Goal: Task Accomplishment & Management: Manage account settings

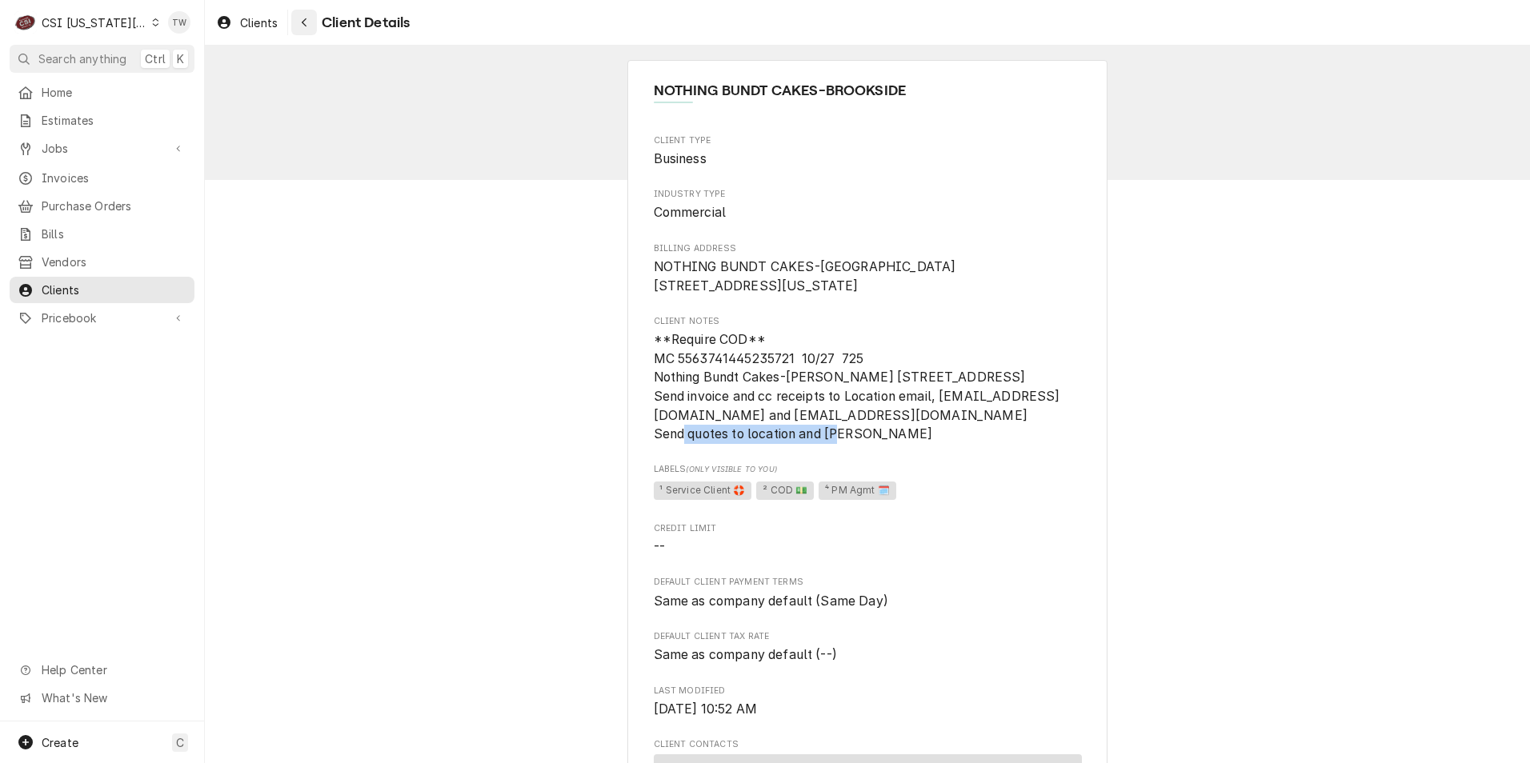
scroll to position [240, 0]
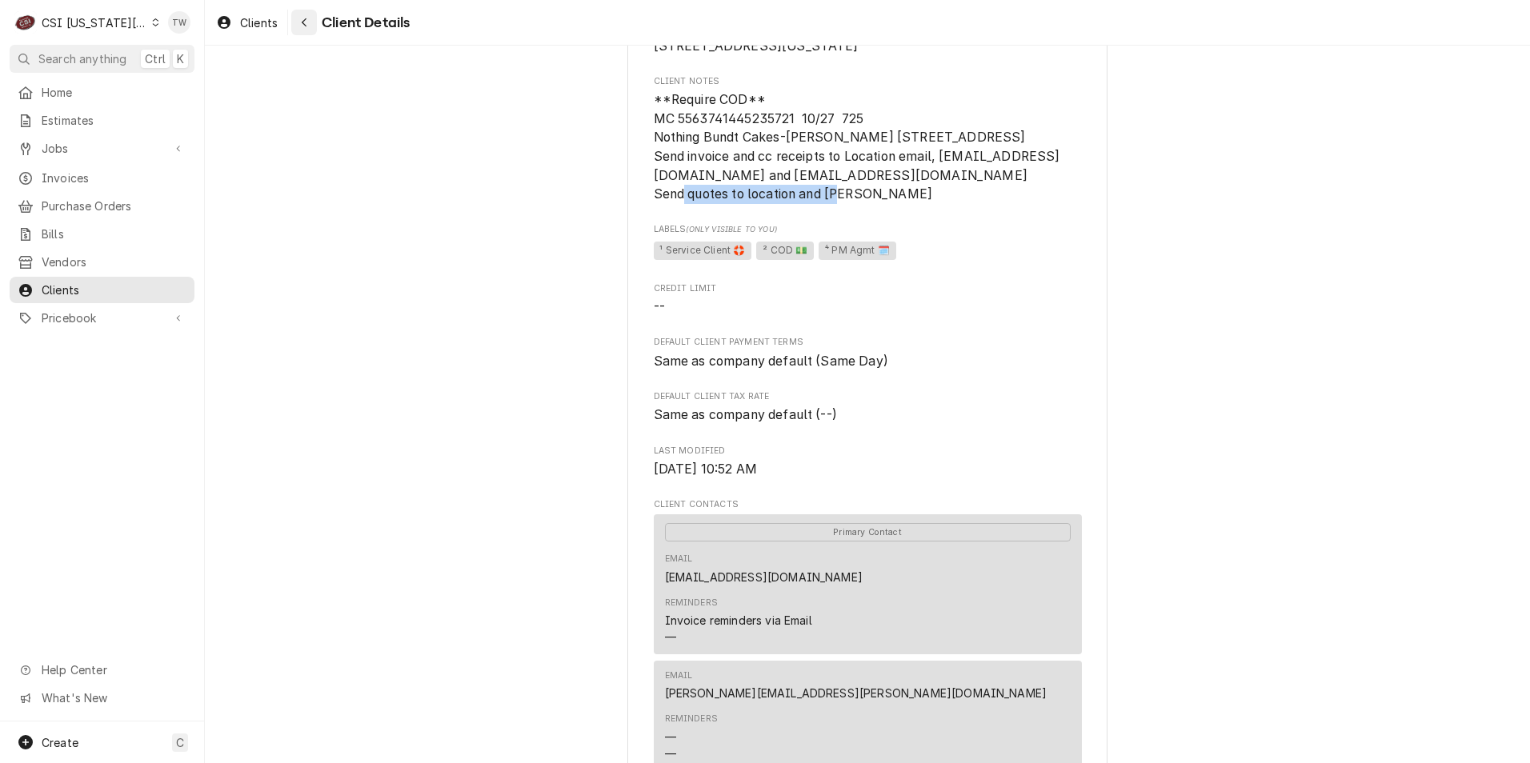
click at [308, 21] on icon "Navigate back" at bounding box center [304, 22] width 7 height 11
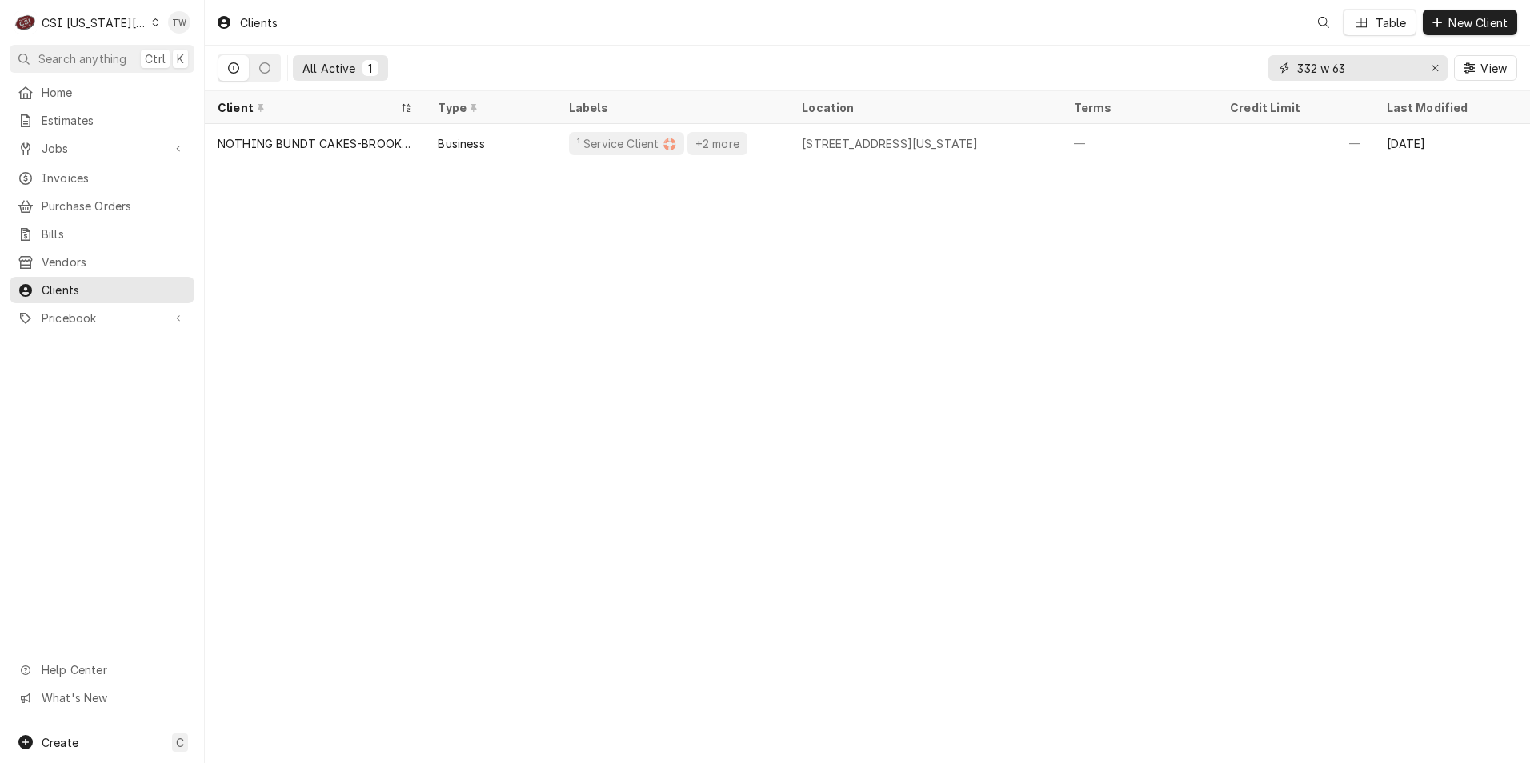
drag, startPoint x: 1349, startPoint y: 67, endPoint x: 1245, endPoint y: 64, distance: 104.1
click at [1247, 64] on div "All Active 1 332 w 63 View" at bounding box center [868, 68] width 1300 height 45
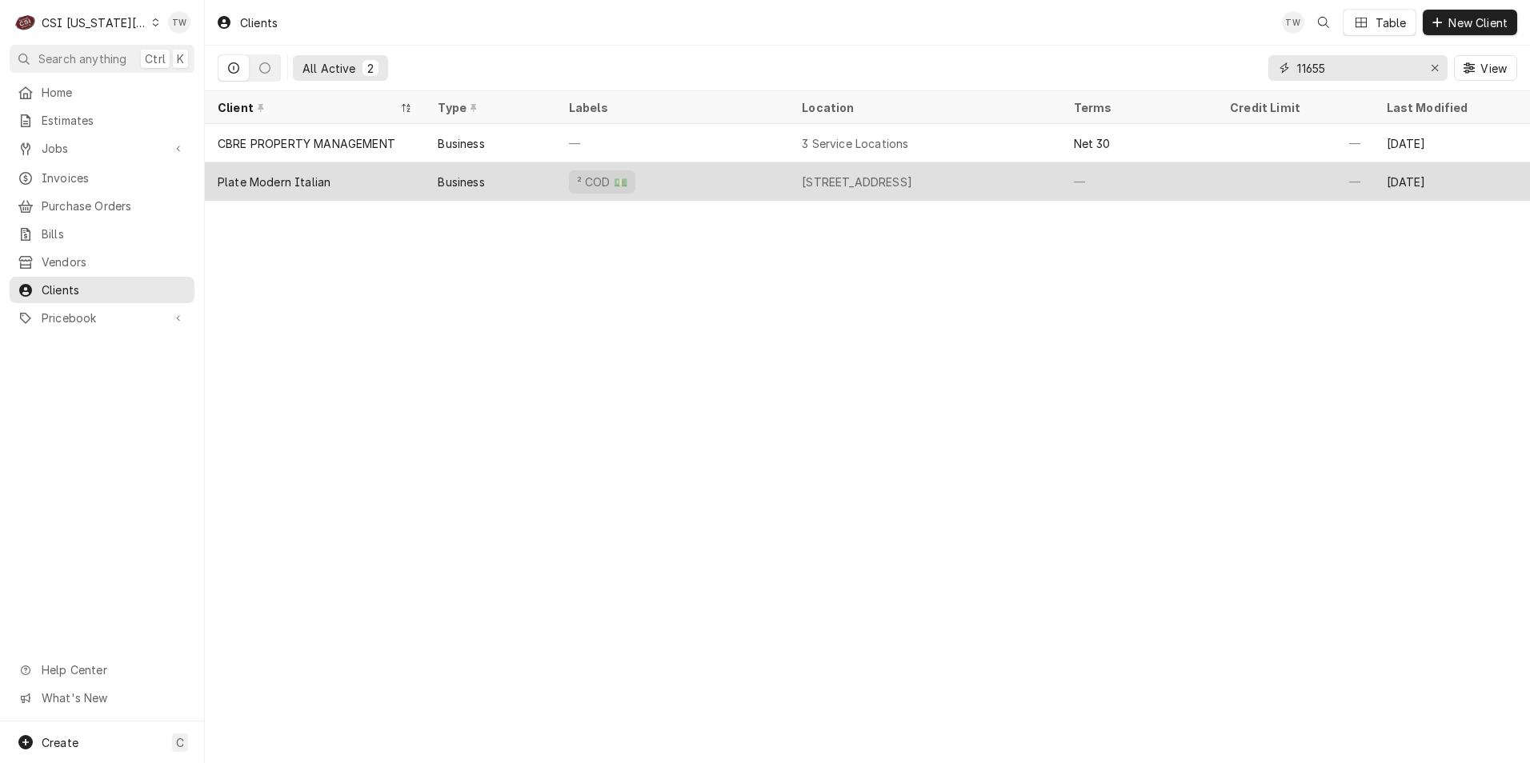
type input "11655"
click at [309, 182] on div "Plate Modern Italian" at bounding box center [274, 182] width 113 height 17
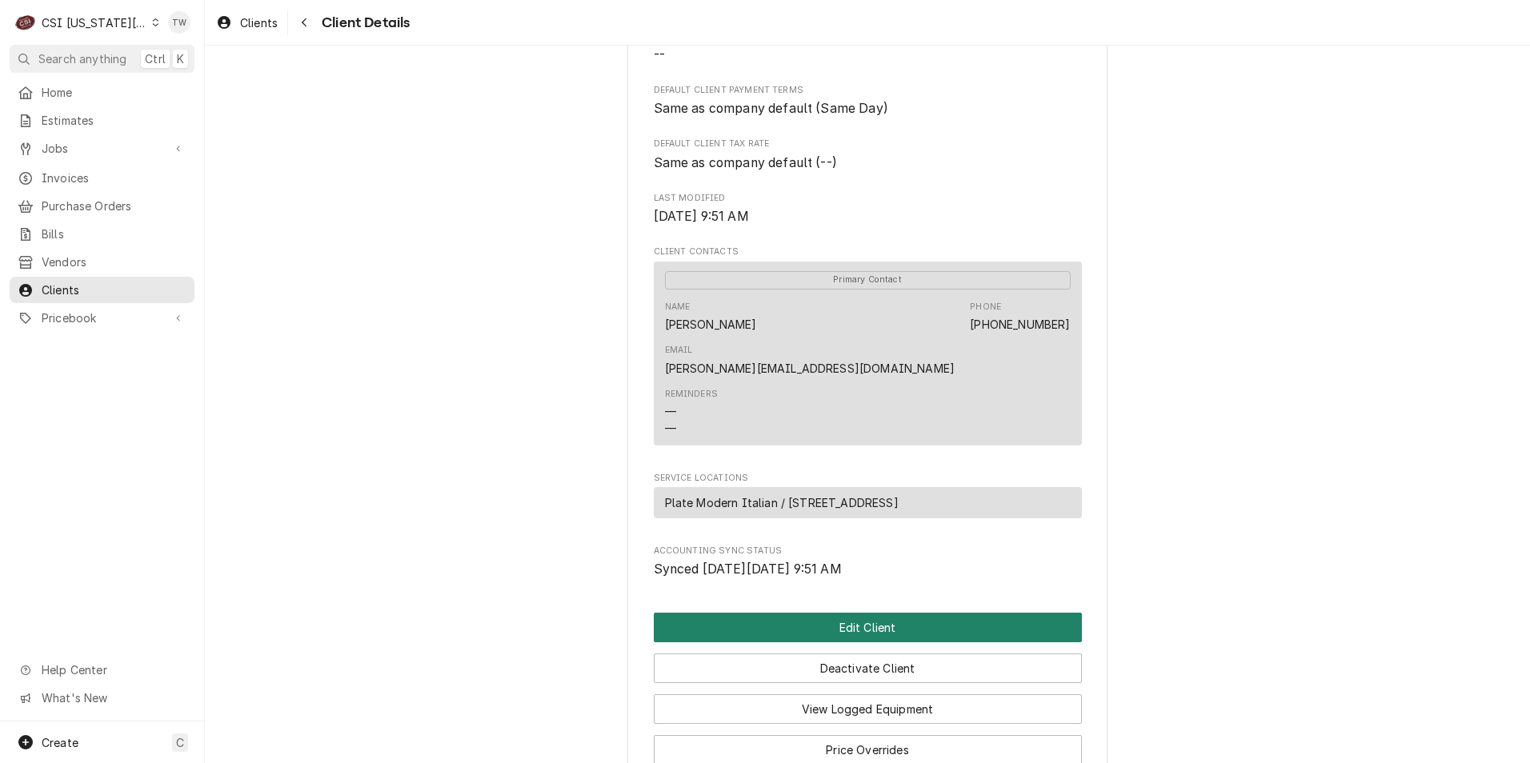
scroll to position [560, 0]
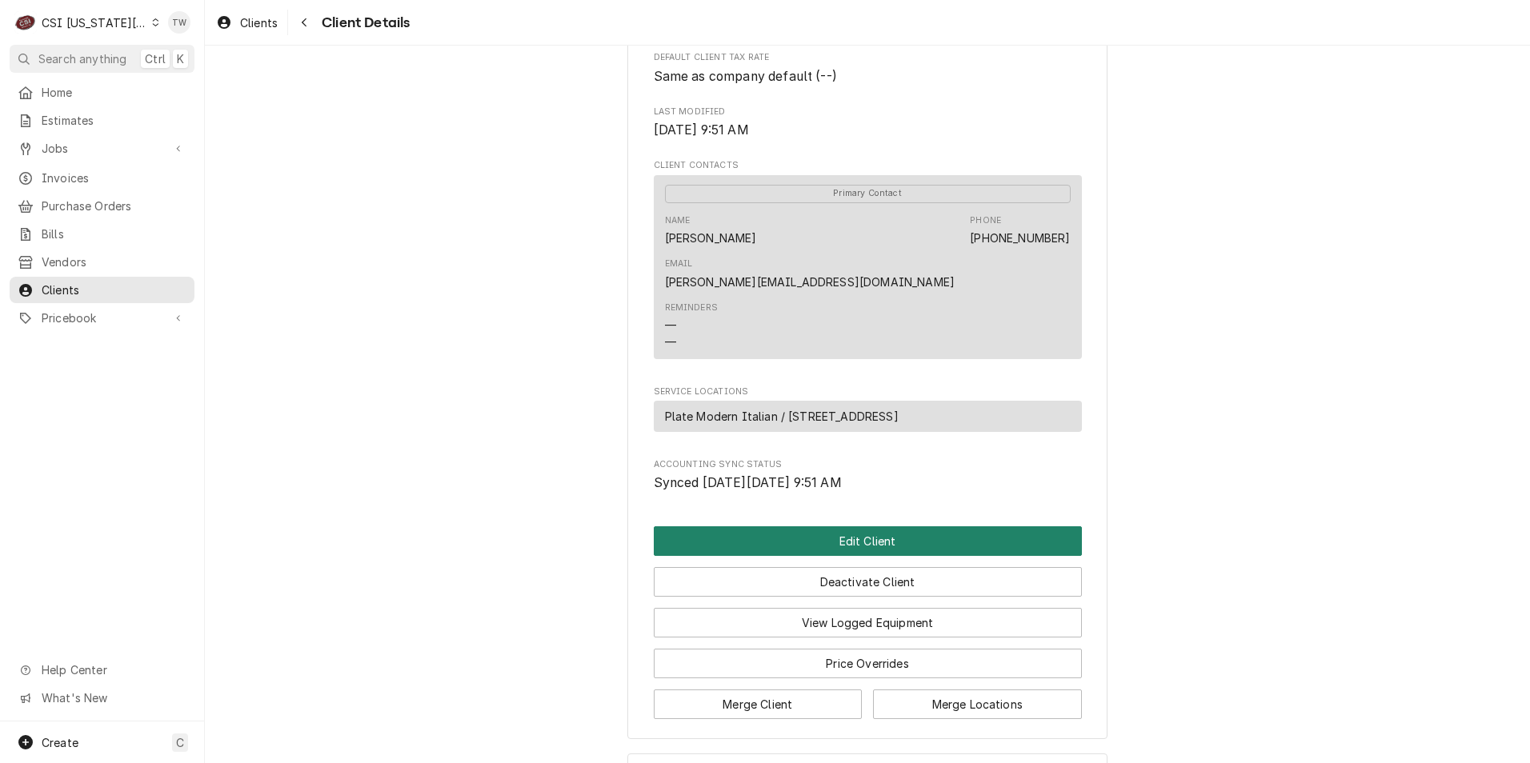
click at [851, 527] on button "Edit Client" at bounding box center [868, 542] width 428 height 30
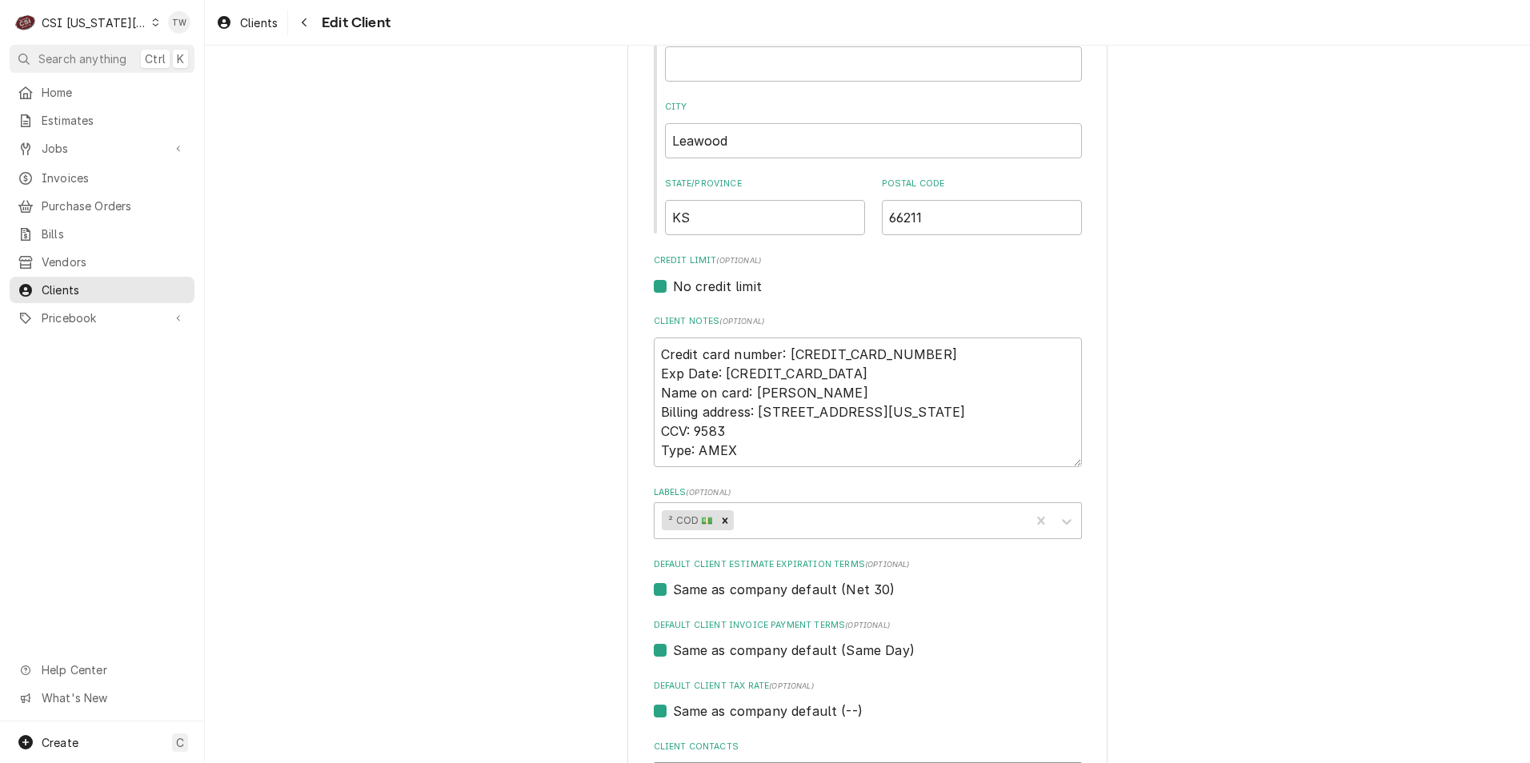
scroll to position [560, 0]
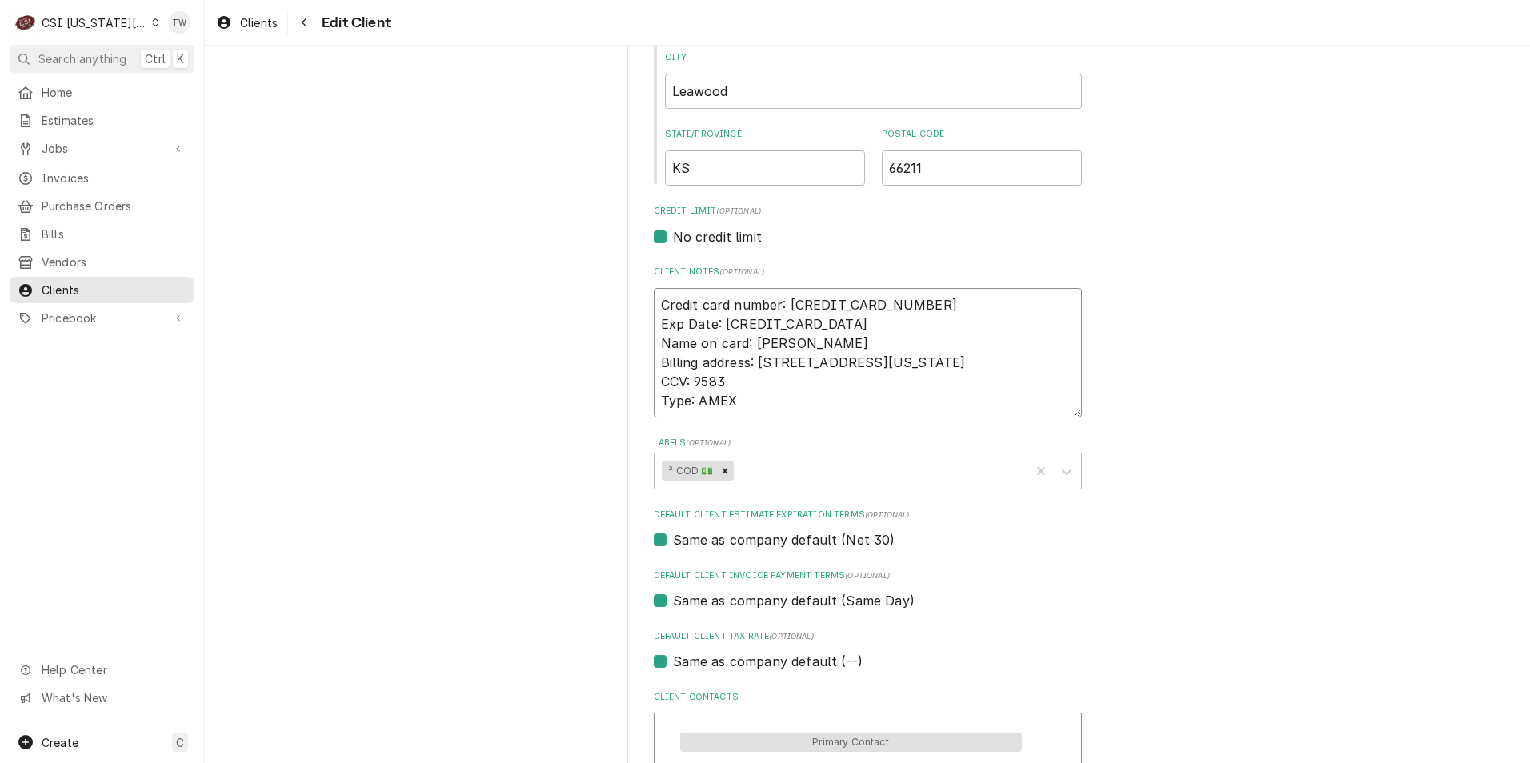
click at [828, 323] on textarea "Credit card number: 3767 4740 9011 048 Exp Date: 04/2028 Name on card: Bryant W…" at bounding box center [868, 353] width 428 height 130
drag, startPoint x: 909, startPoint y: 303, endPoint x: 783, endPoint y: 314, distance: 126.1
click at [783, 314] on textarea "Credit card number: 3767 4740 9011 048 Exp Date: 04/2028 Name on card: Bryant W…" at bounding box center [868, 353] width 428 height 130
type textarea "x"
type textarea "Credit card number: Exp Date: 04/2028 Name on card: Bryant Wigger Billing addre…"
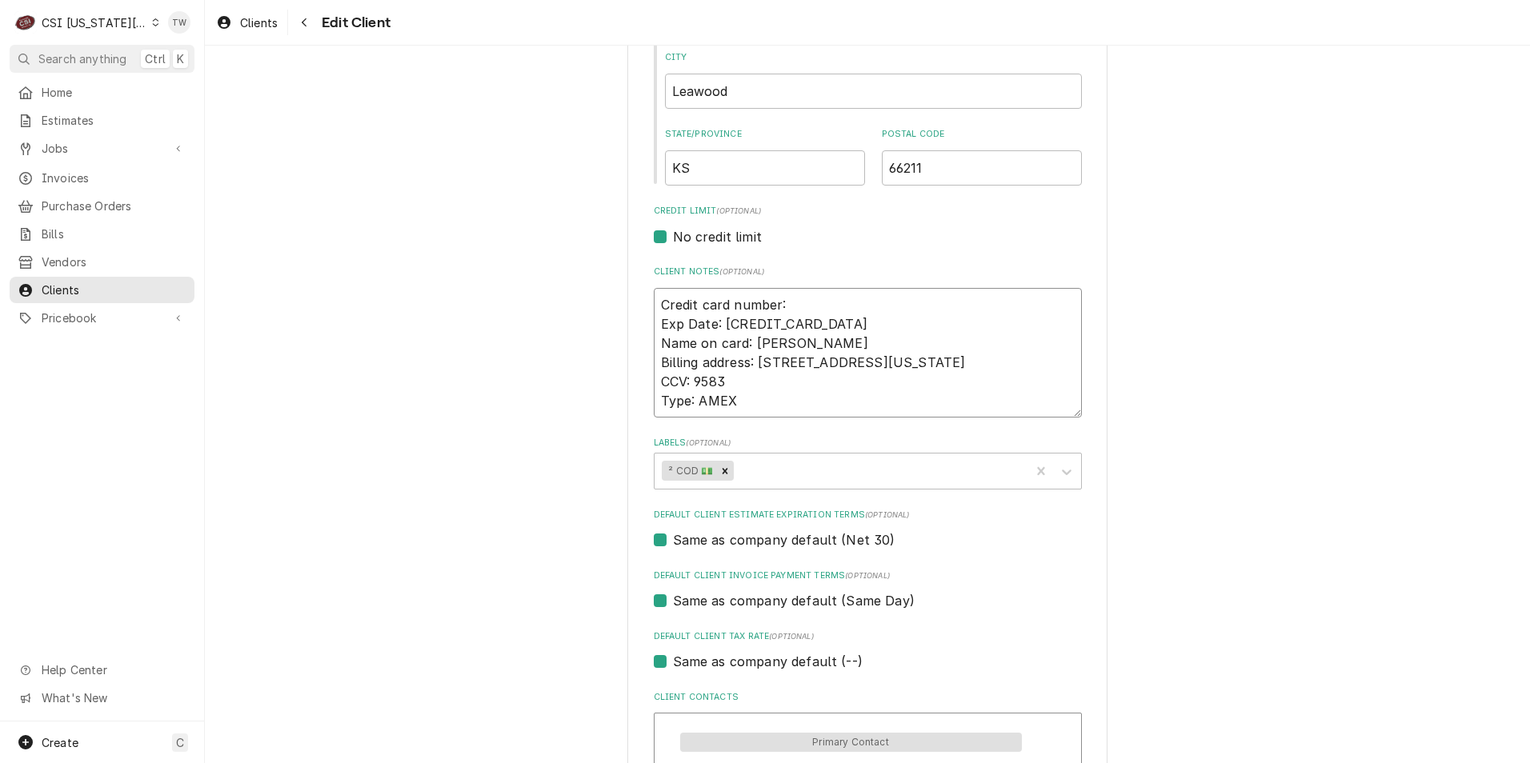
type textarea "x"
type textarea "Credit card number: 4 Exp Date: 04/2028 Name on card: Bryant Wigger Billing add…"
type textarea "x"
type textarea "Credit card number: 47 Exp Date: 04/2028 Name on card: Bryant Wigger Billing ad…"
type textarea "x"
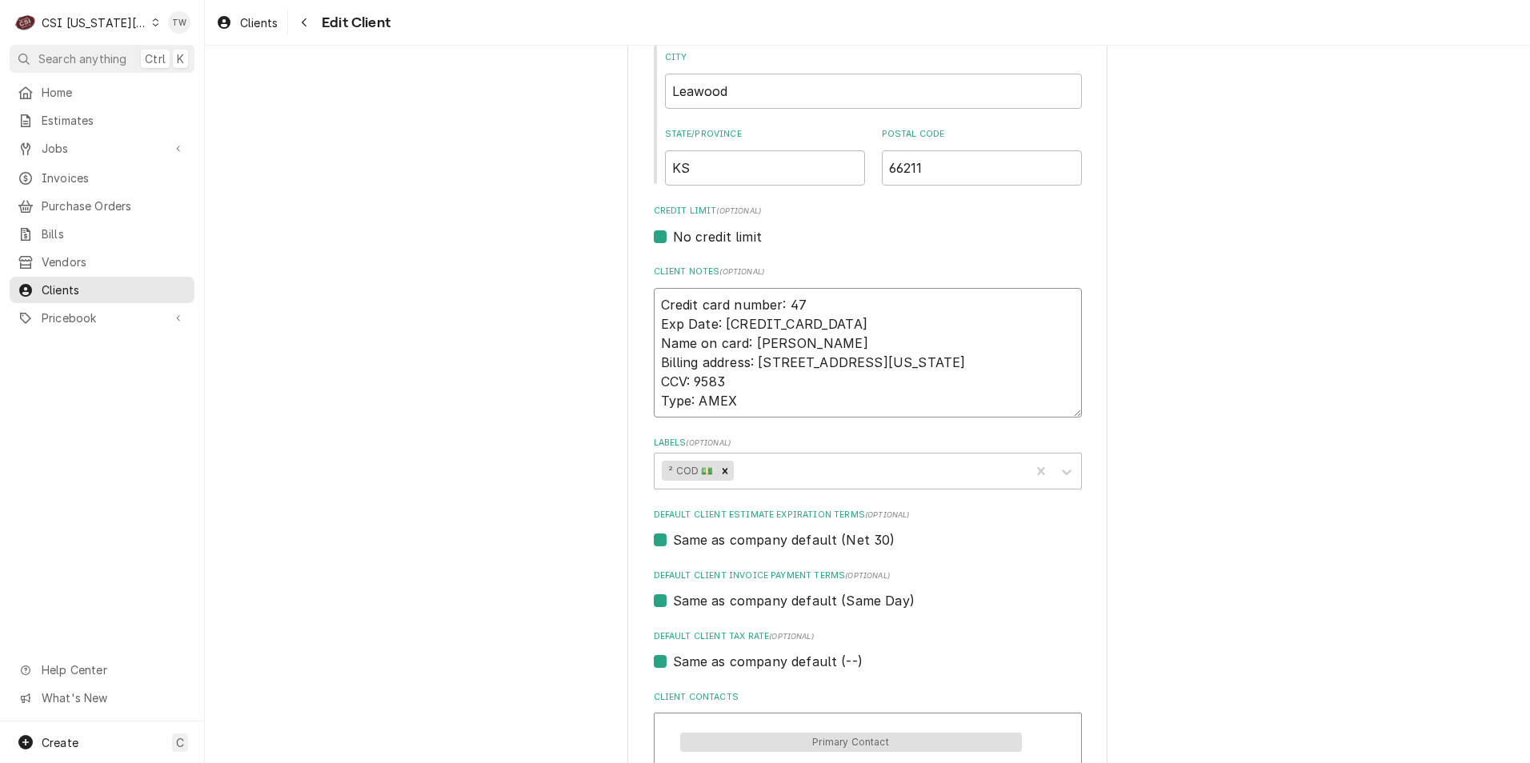
type textarea "Credit card number: 475 Exp Date: 04/2028 Name on card: Bryant Wigger Billing a…"
type textarea "x"
type textarea "Credit card number: 4754 Exp Date: 04/2028 Name on card: Bryant Wigger Billing …"
type textarea "x"
type textarea "Credit card number: 4754 Exp Date: 04/2028 Name on card: Bryant Wigger Billing …"
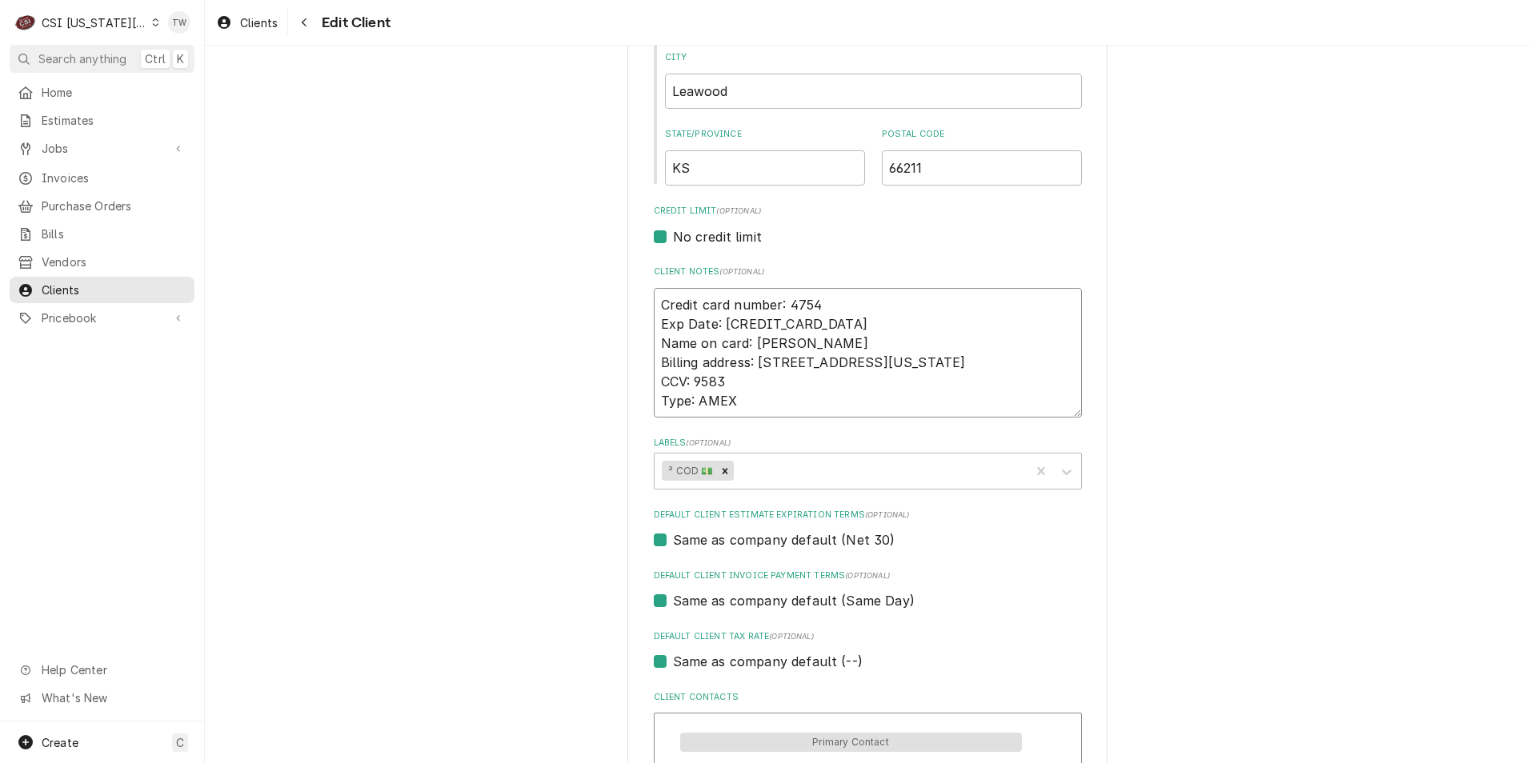
type textarea "x"
type textarea "Credit card number: 4754 9 Exp Date: 04/2028 Name on card: Bryant Wigger Billin…"
type textarea "x"
type textarea "Credit card number: 4754 95 Exp Date: 04/2028 Name on card: Bryant Wigger Billi…"
type textarea "x"
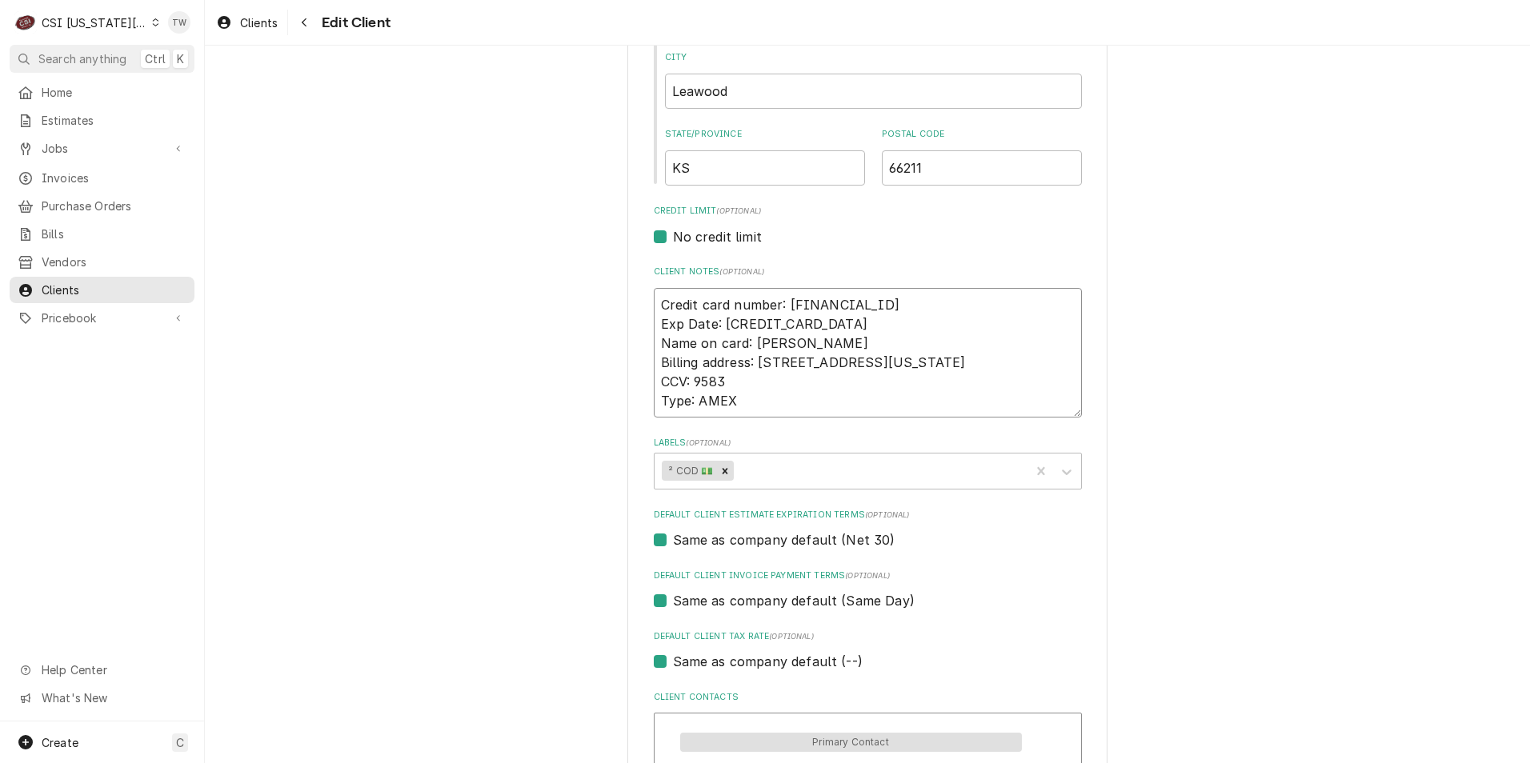
type textarea "Credit card number: 4754 9 Exp Date: 04/2028 Name on card: Bryant Wigger Billin…"
type textarea "x"
type textarea "Credit card number: 4754 97 Exp Date: 04/2028 Name on card: Bryant Wigger Billi…"
type textarea "x"
type textarea "Credit card number: 4754 975 Exp Date: 04/2028 Name on card: Bryant Wigger Bill…"
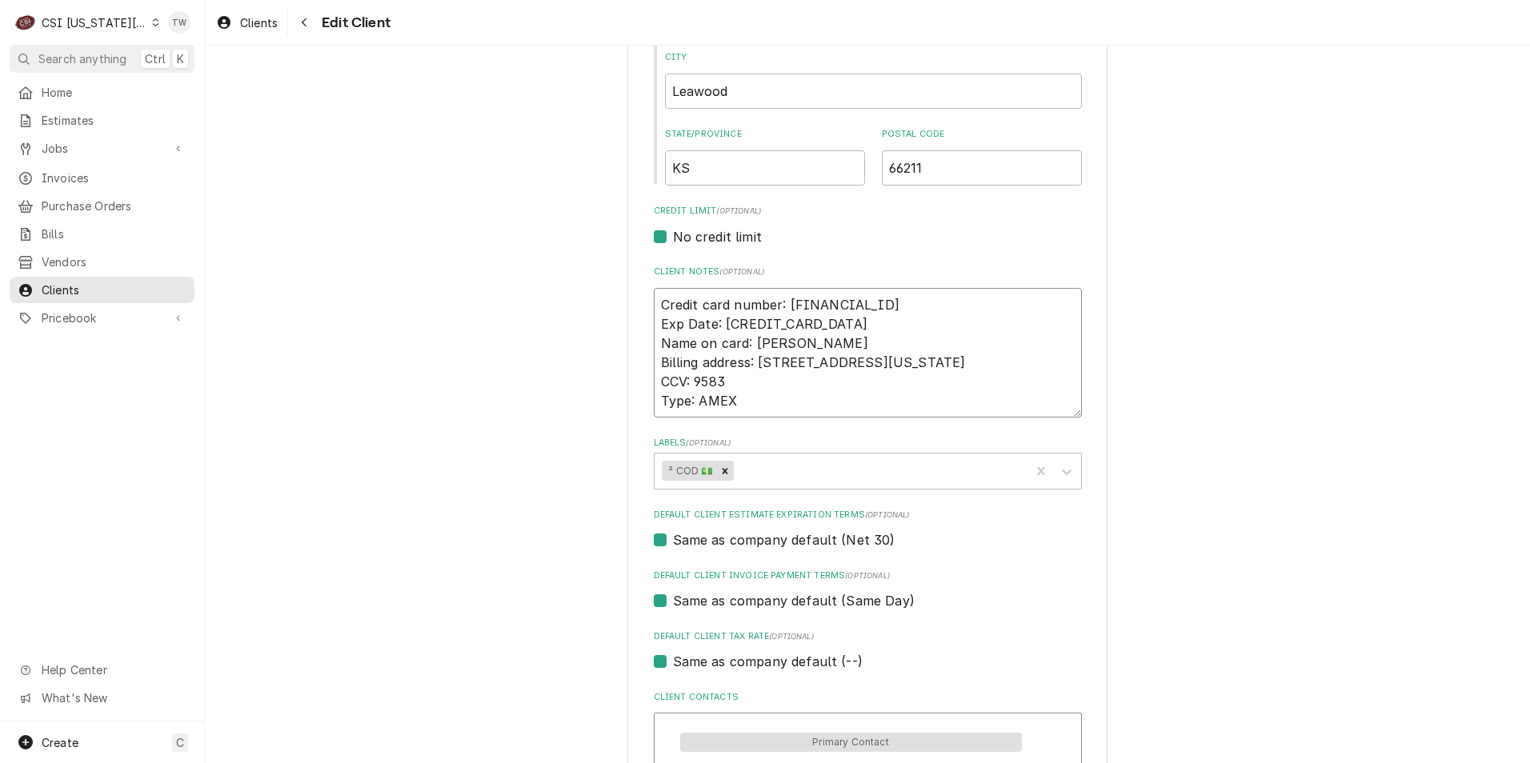
type textarea "x"
type textarea "Credit card number: 4754 9754 Exp Date: 04/2028 Name on card: Bryant Wigger Bil…"
type textarea "x"
type textarea "Credit card number: 4754 9754 Exp Date: 04/2028 Name on card: Bryant Wigger Bil…"
type textarea "x"
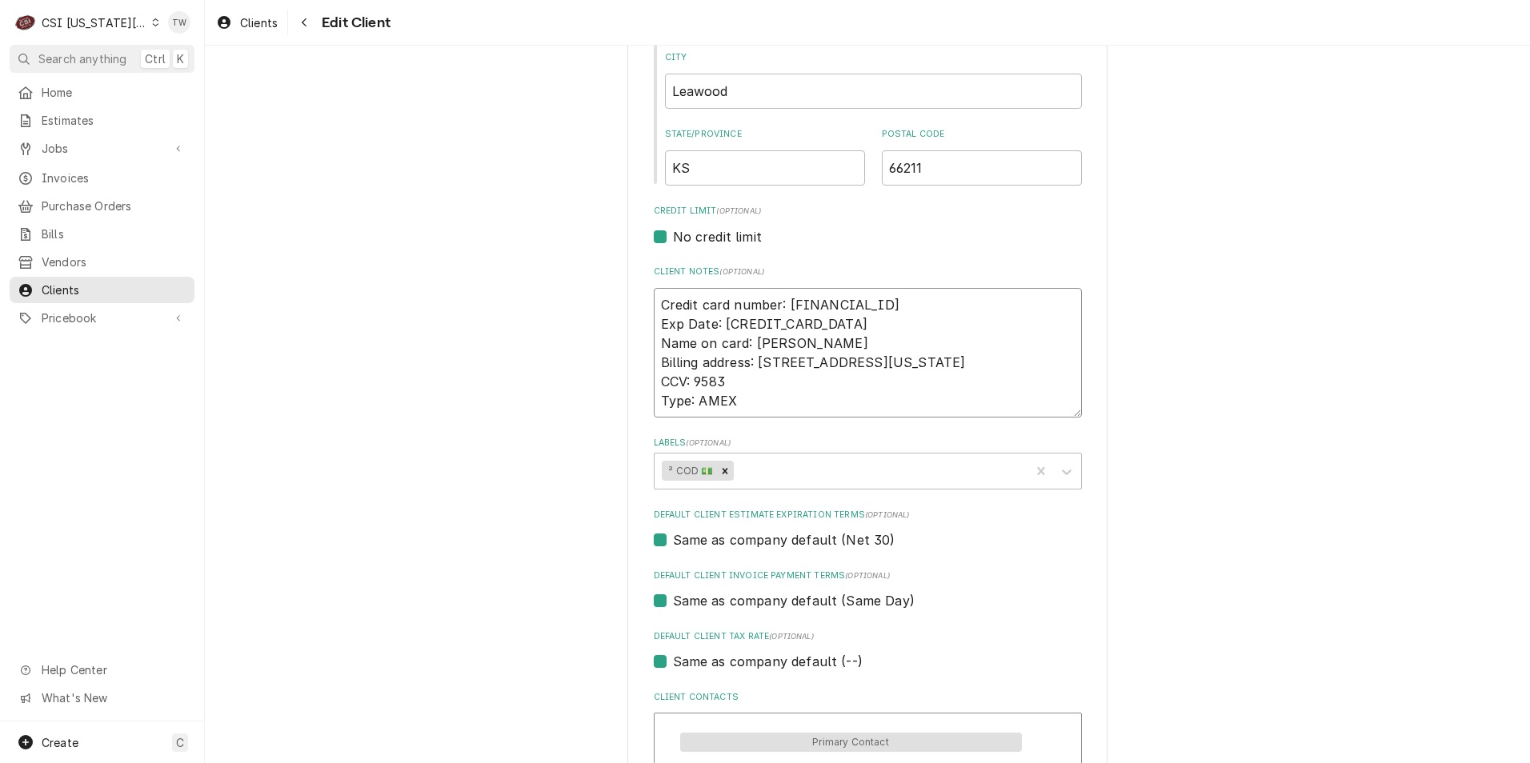
type textarea "Credit card number: 4754 9754 8 Exp Date: 04/2028 Name on card: Bryant Wigger B…"
type textarea "x"
type textarea "Credit card number: 4754 9754 89 Exp Date: 04/2028 Name on card: Bryant Wigger …"
type textarea "x"
type textarea "Credit card number: 4754 9754 890 Exp Date: 04/2028 Name on card: Bryant Wigger…"
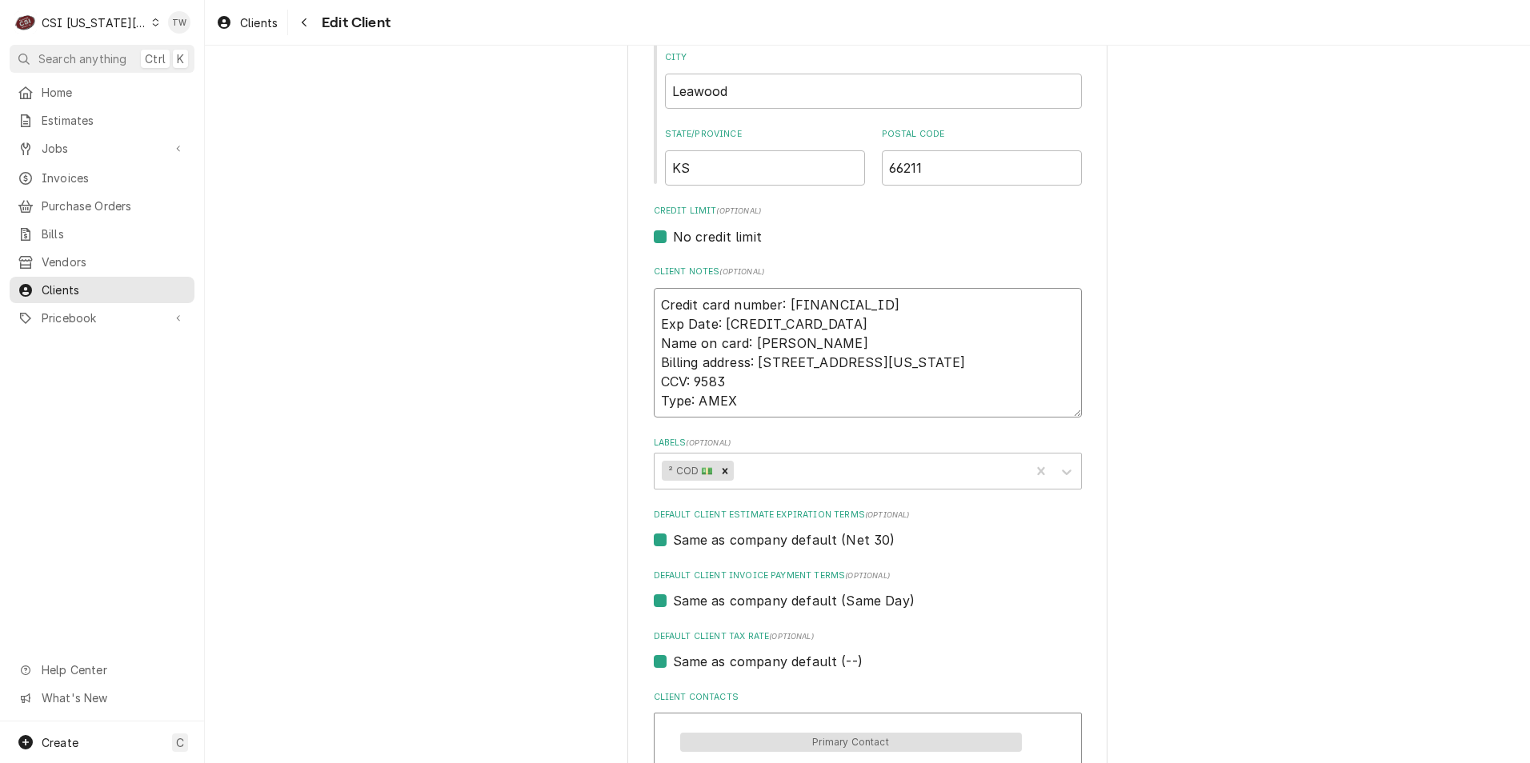
type textarea "x"
type textarea "Credit card number: 4754 9754 8904 Exp Date: 04/2028 Name on card: Bryant Wigge…"
type textarea "x"
type textarea "Credit card number: 4754 9754 8904 Exp Date: 04/2028 Name on card: Bryant Wigge…"
type textarea "x"
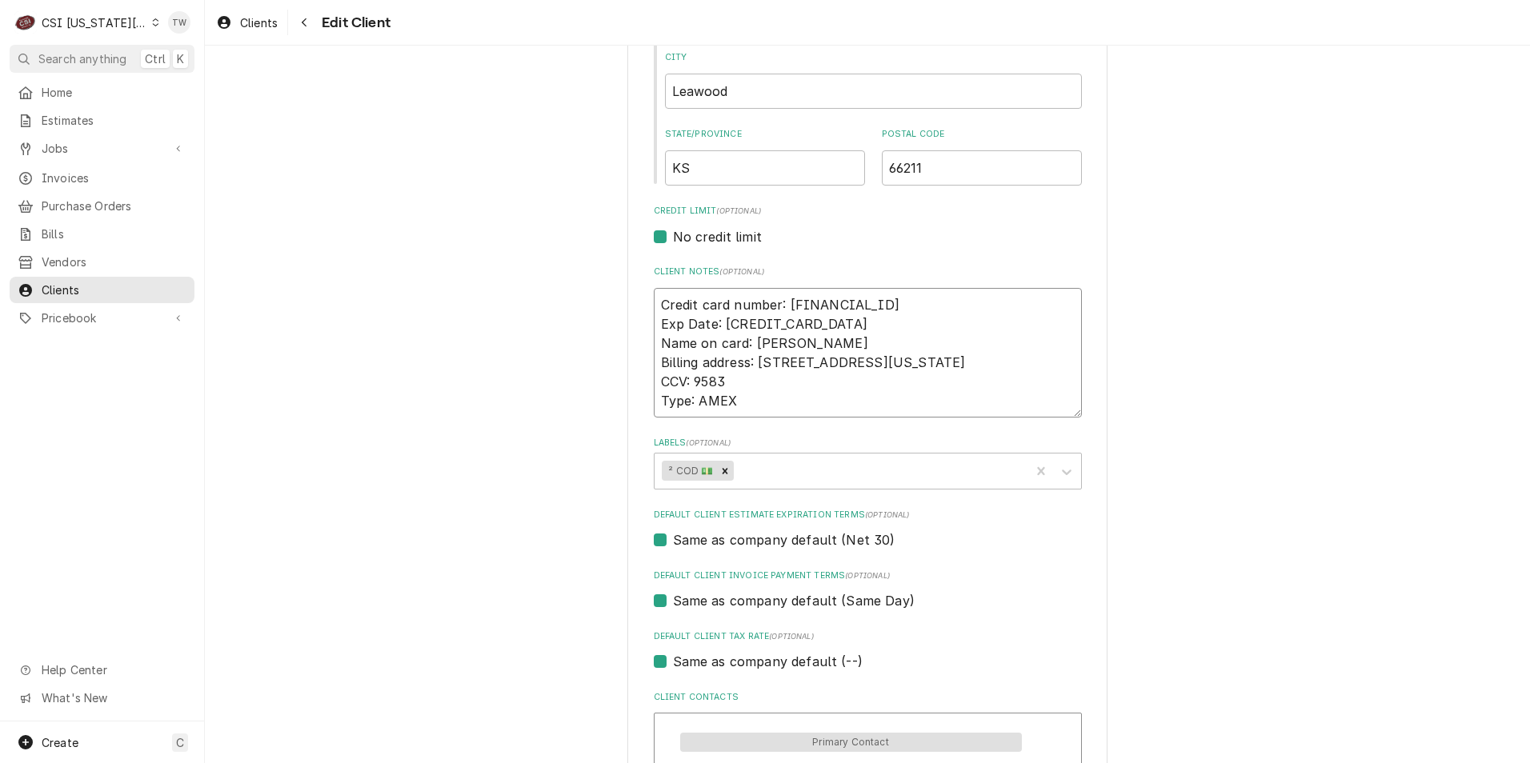
type textarea "Credit card number: 4754 9754 8904 1 Exp Date: 04/2028 Name on card: Bryant Wig…"
type textarea "x"
type textarea "Credit card number: 4754 9754 8904 15 Exp Date: 04/2028 Name on card: Bryant Wi…"
type textarea "x"
type textarea "Credit card number: 4754 9754 8904 154 Exp Date: 04/2028 Name on card: Bryant W…"
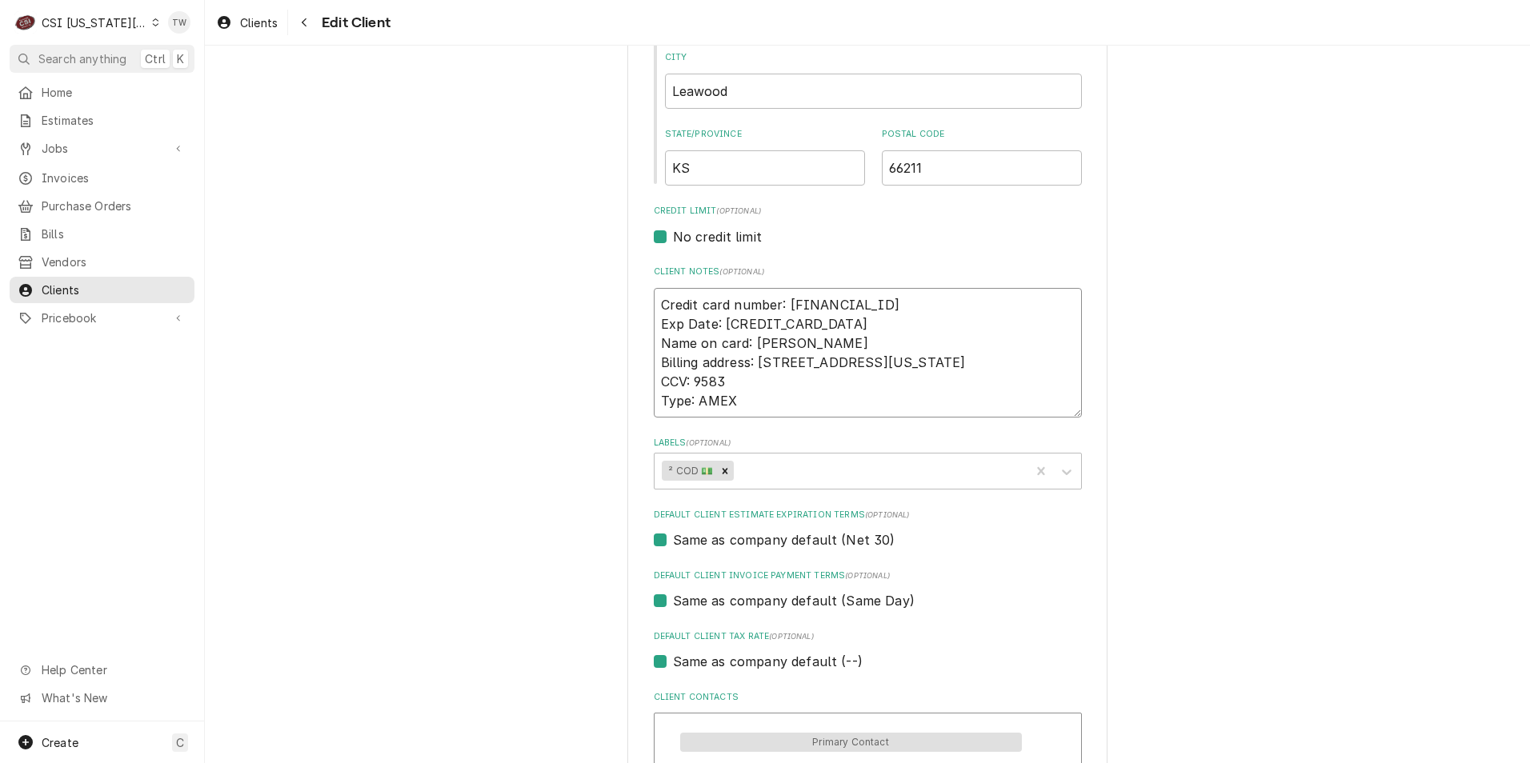
type textarea "x"
type textarea "Credit card number: 4754 9754 8904 1544 Exp Date: 04/2028 Name on card: Bryant …"
click at [777, 317] on textarea "Credit card number: 4754 9754 8904 1544 Exp Date: 04/2028 Name on card: Bryant …" at bounding box center [868, 353] width 428 height 130
type textarea "x"
type textarea "Credit card number: 4754 9754 8904 1544 Exp Date: 04/202 Name on card: Bryant W…"
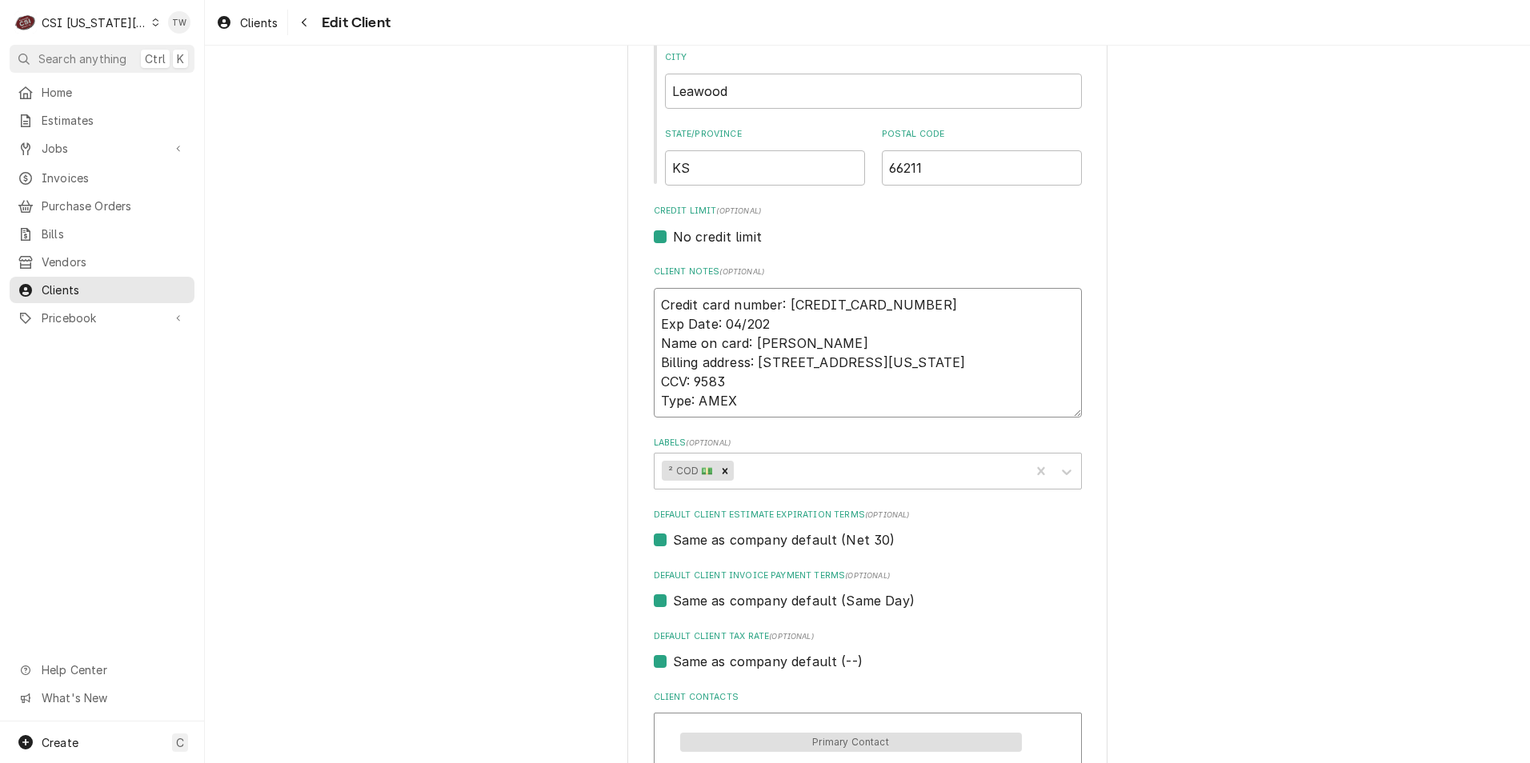
type textarea "x"
type textarea "Credit card number: 4754 9754 8904 1544 Exp Date: 04/20 Name on card: Bryant Wi…"
type textarea "x"
type textarea "Credit card number: 4754 9754 8904 1544 Exp Date: 04/2 Name on card: Bryant Wig…"
type textarea "x"
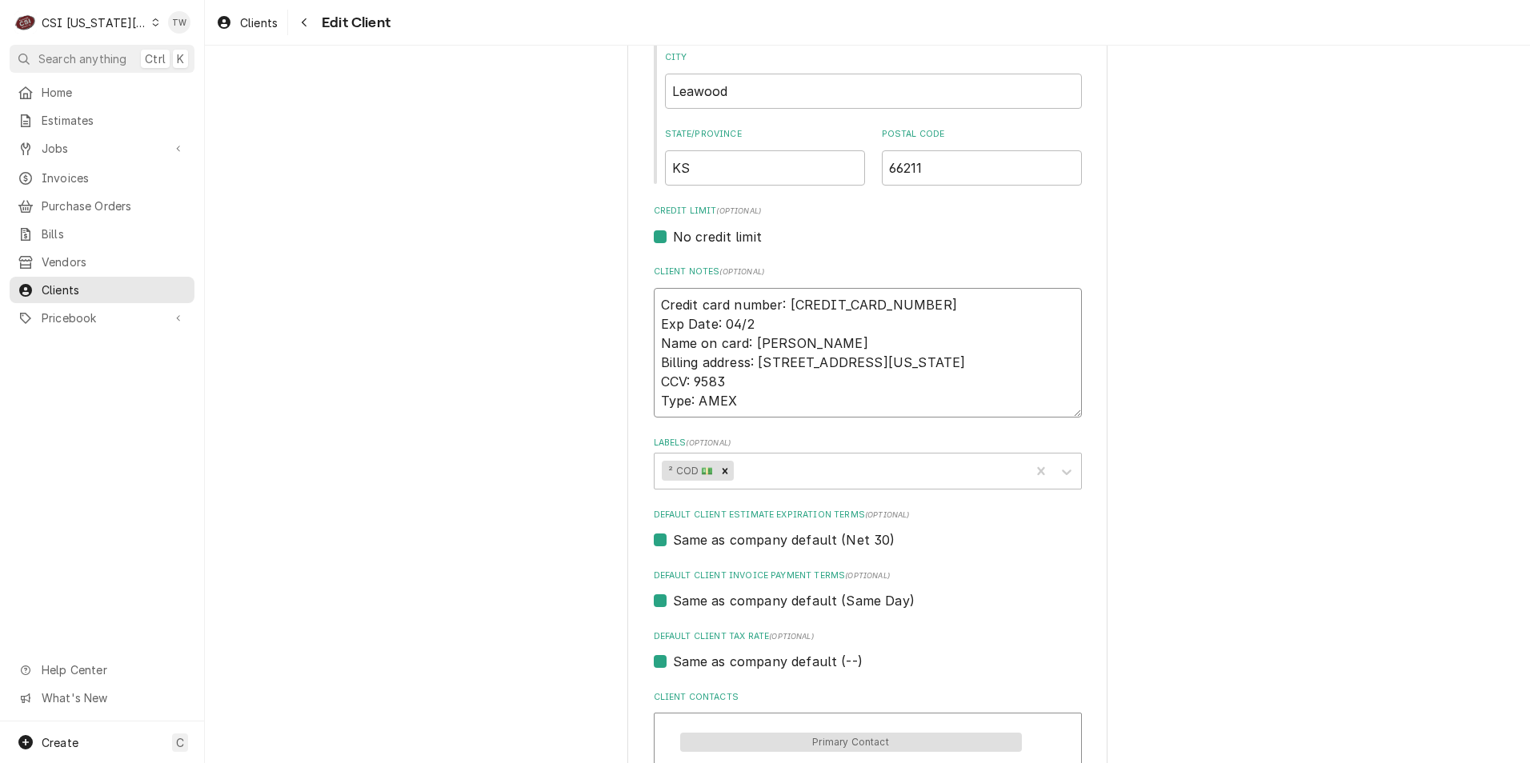
type textarea "Credit card number: 4754 9754 8904 1544 Exp Date: 04/ Name on card: Bryant Wigg…"
type textarea "x"
type textarea "Credit card number: 4754 9754 8904 1544 Exp Date: 04 Name on card: Bryant Wigge…"
type textarea "x"
type textarea "Credit card number: 4754 9754 8904 1544 Exp Date: 0 Name on card: Bryant Wigger…"
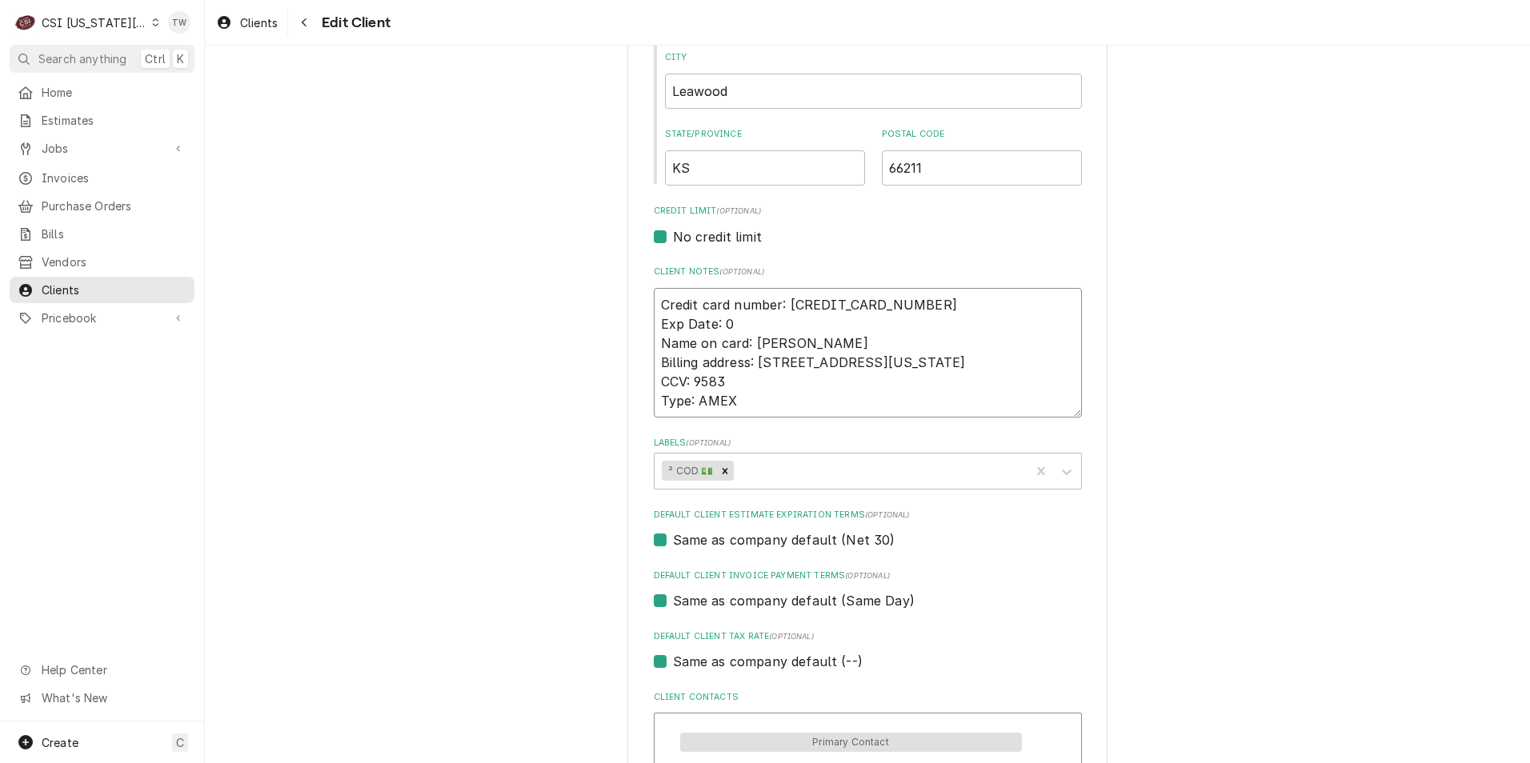
type textarea "x"
type textarea "Credit card number: 4754 9754 8904 1544 Exp Date: 01 Name on card: Bryant Wigge…"
type textarea "x"
type textarea "Credit card number: 4754 9754 8904 1544 Exp Date: 01/ Name on card: Bryant Wigg…"
type textarea "x"
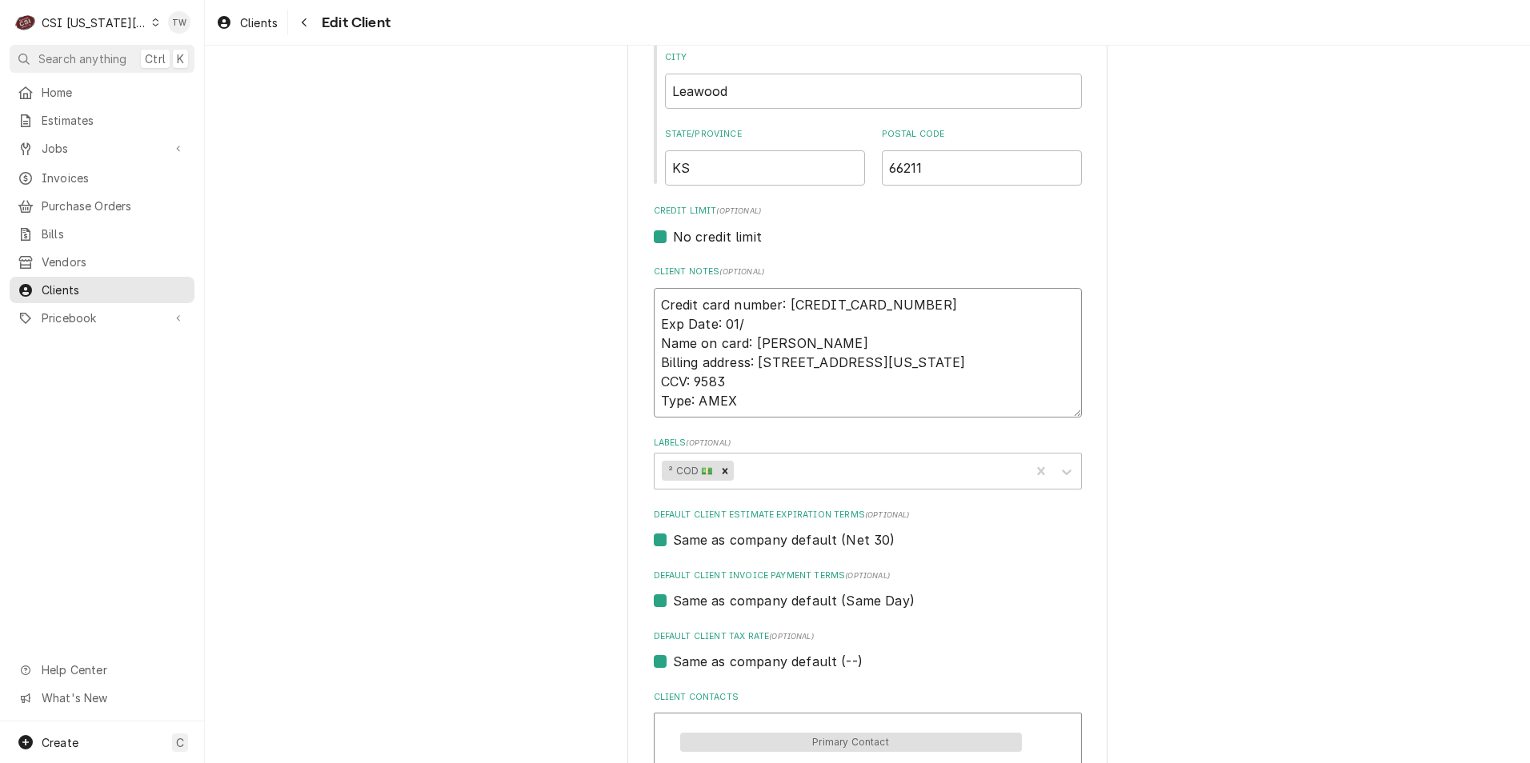
type textarea "Credit card number: 4754 9754 8904 1544 Exp Date: 01/3 Name on card: Bryant Wig…"
type textarea "x"
type textarea "Credit card number: 4754 9754 8904 1544 Exp Date: 01/30 Name on card: Bryant Wi…"
click at [731, 383] on textarea "Credit card number: 4754 9754 8904 1544 Exp Date: 01/30 Name on card: Bryant Wi…" at bounding box center [868, 353] width 428 height 130
type textarea "x"
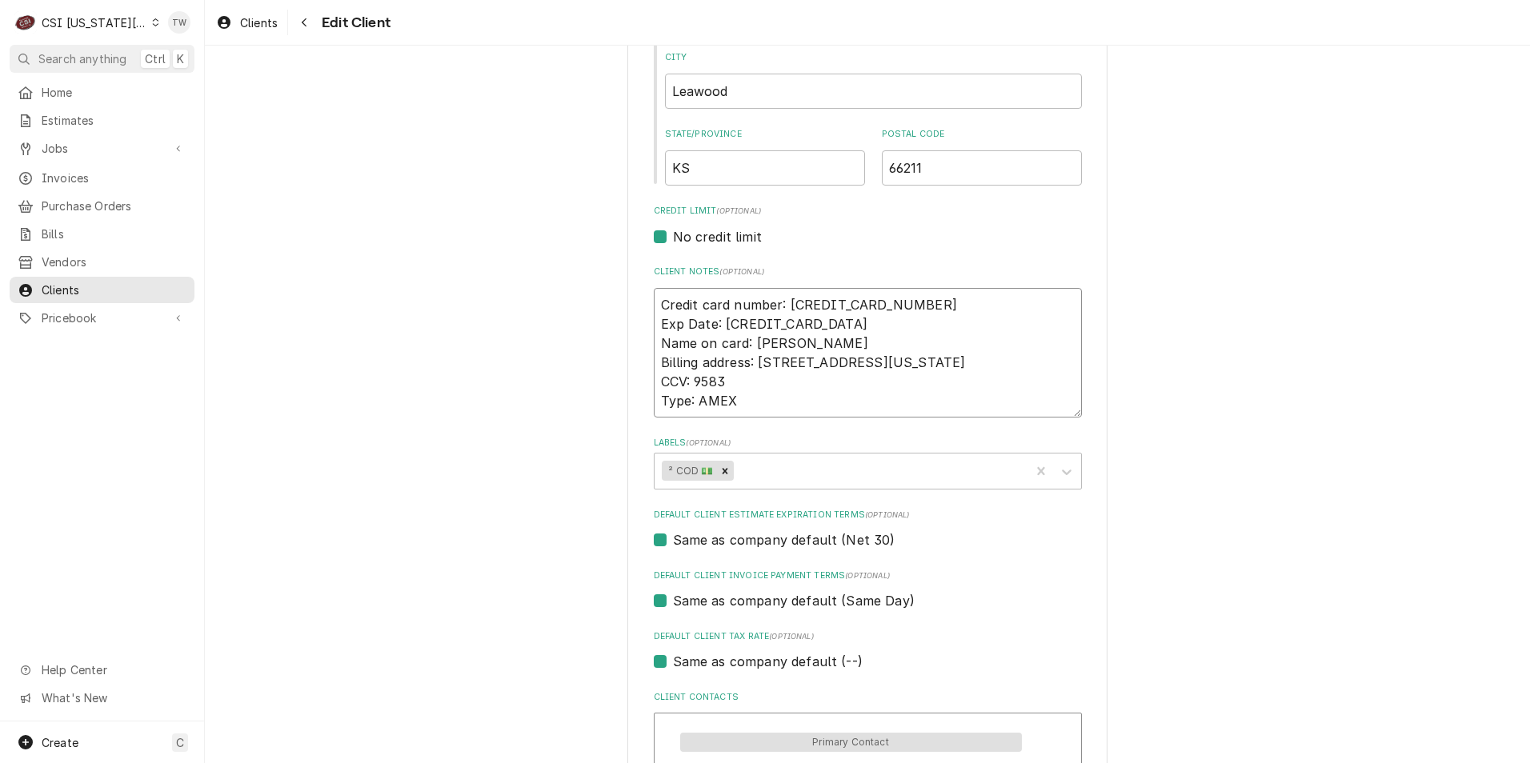
type textarea "Credit card number: 4754 9754 8904 1544 Exp Date: 01/30 Name on card: Bryant Wi…"
type textarea "x"
type textarea "Credit card number: 4754 9754 8904 1544 Exp Date: 01/30 Name on card: Bryant Wi…"
type textarea "x"
type textarea "Credit card number: 4754 9754 8904 1544 Exp Date: 01/30 Name on card: Bryant Wi…"
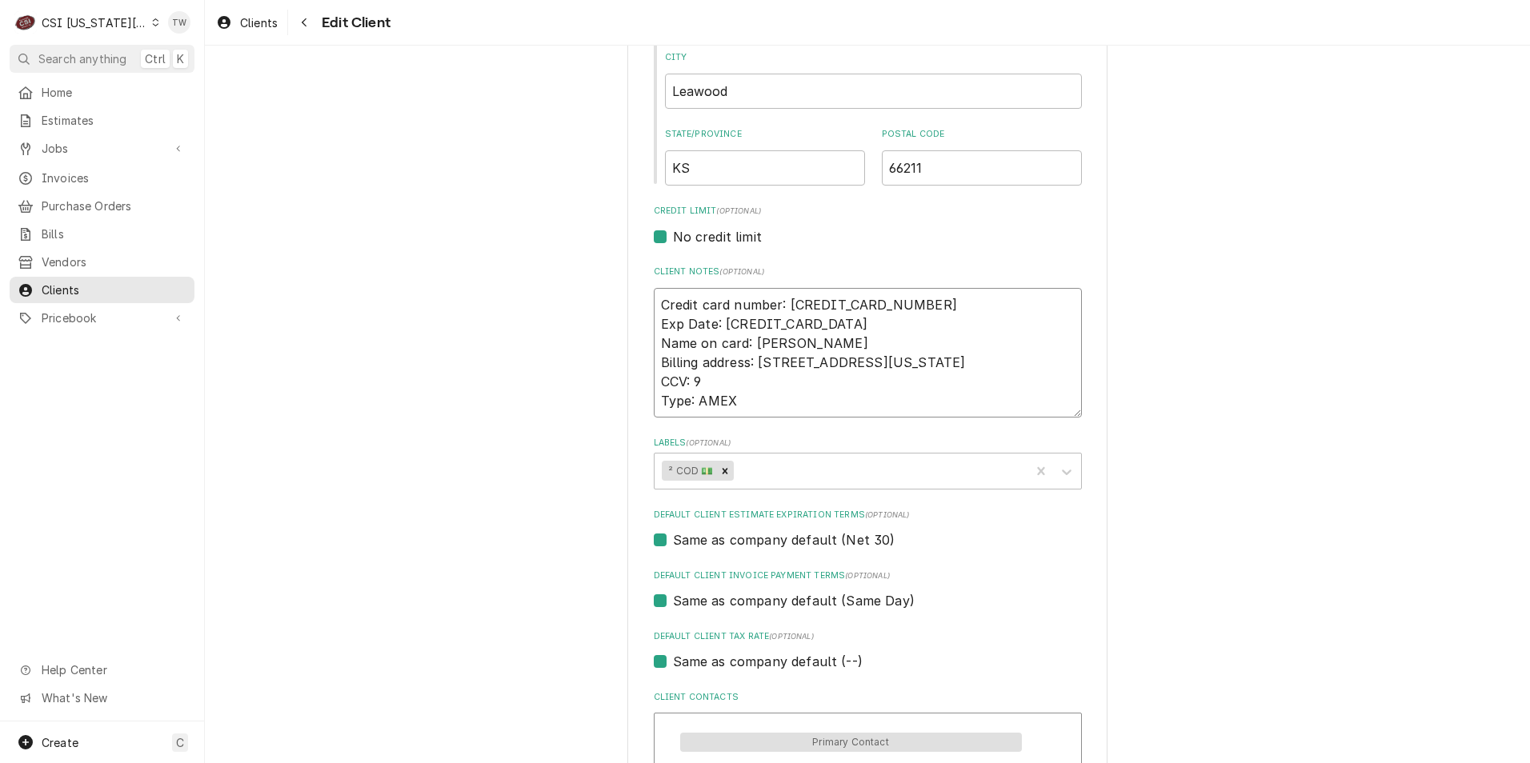
type textarea "x"
type textarea "Credit card number: 4754 9754 8904 1544 Exp Date: 01/30 Name on card: Bryant Wi…"
type textarea "x"
type textarea "Credit card number: 4754 9754 8904 1544 Exp Date: 01/30 Name on card: Bryant Wi…"
type textarea "x"
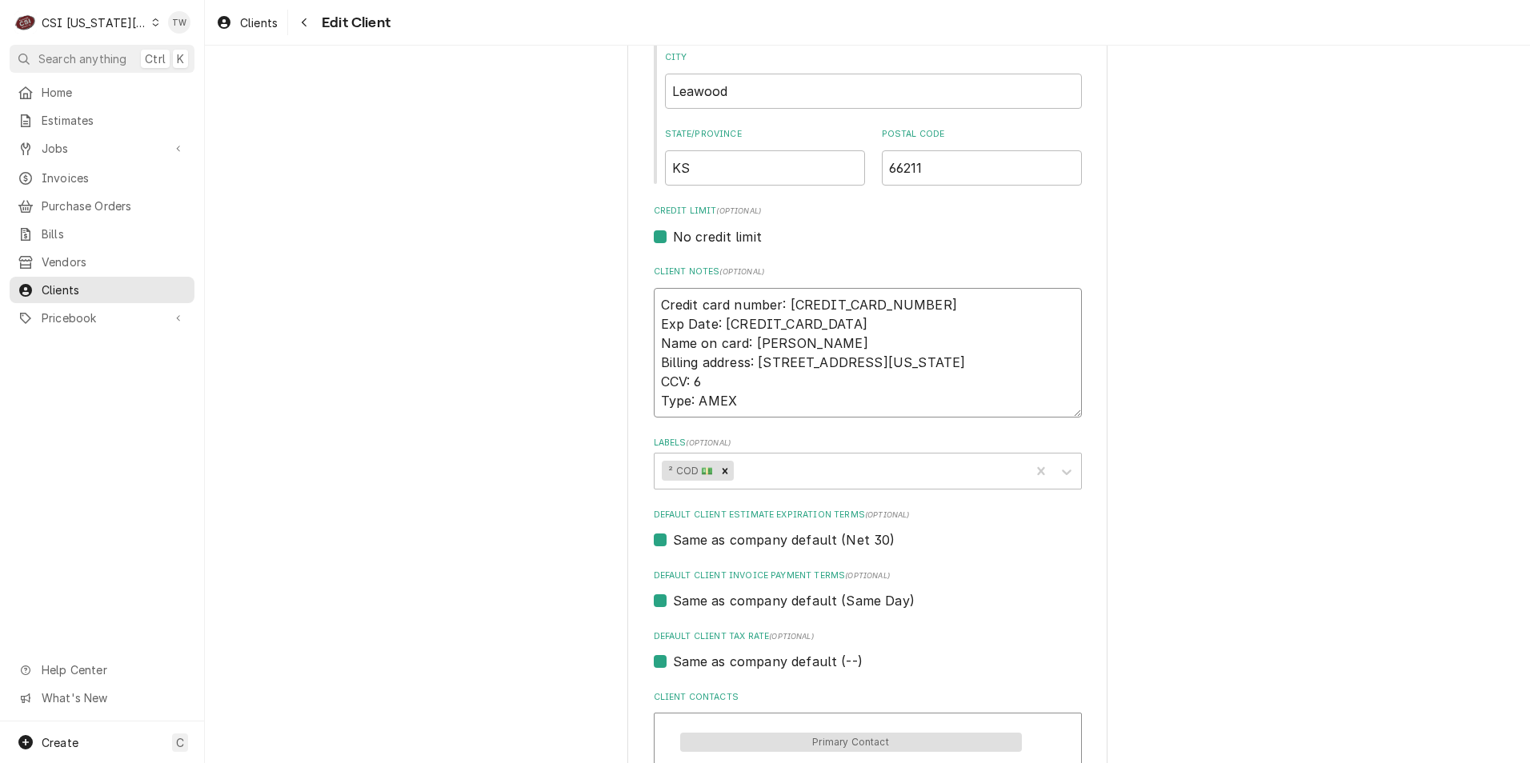
type textarea "Credit card number: 4754 9754 8904 1544 Exp Date: 01/30 Name on card: Bryant Wi…"
type textarea "x"
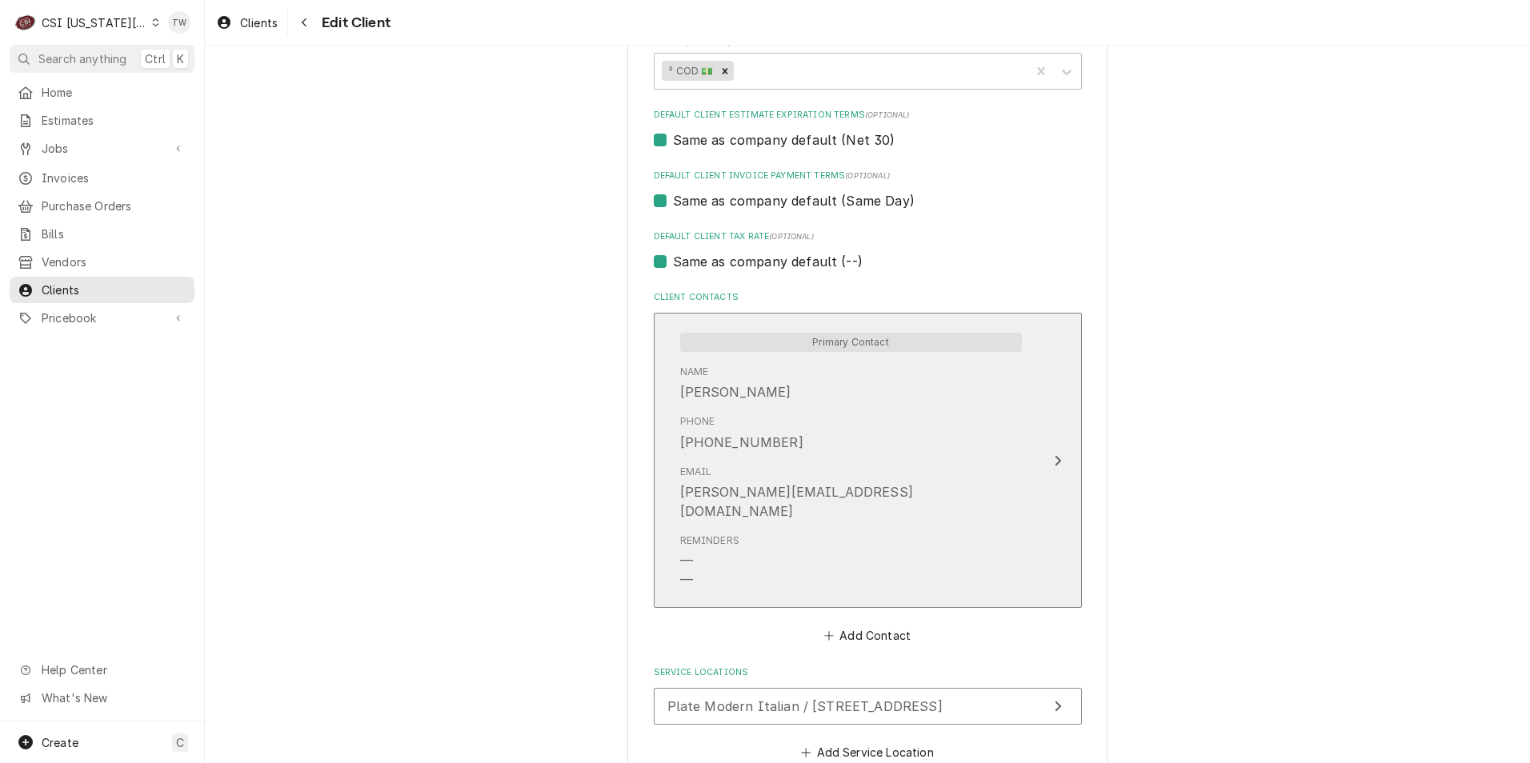
scroll to position [1040, 0]
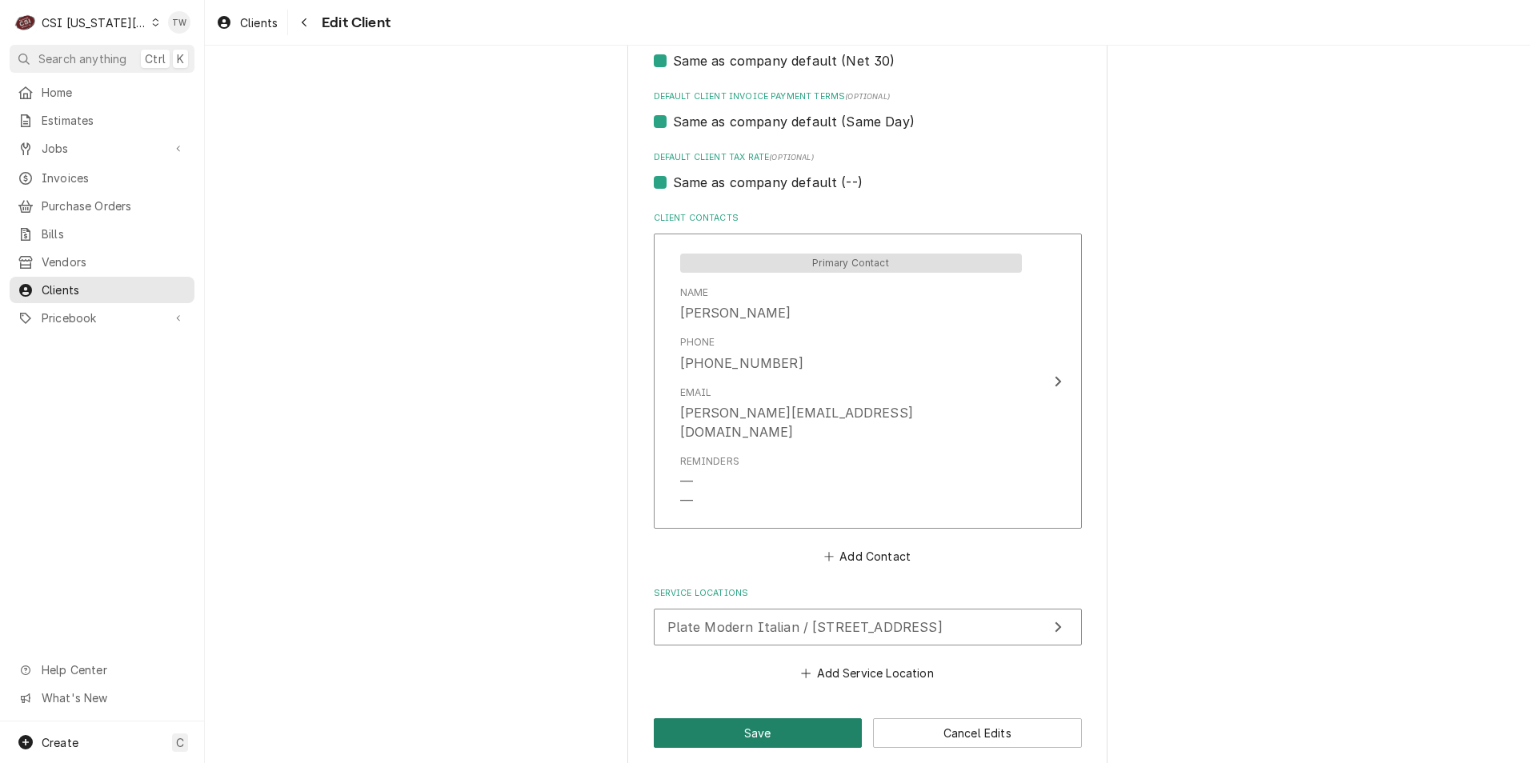
type textarea "Credit card number: [CREDIT_CARD_NUMBER] Exp Date: [CREDIT_CARD_DATA] Name on c…"
click at [716, 719] on button "Save" at bounding box center [758, 734] width 209 height 30
type textarea "x"
